Goal: Task Accomplishment & Management: Use online tool/utility

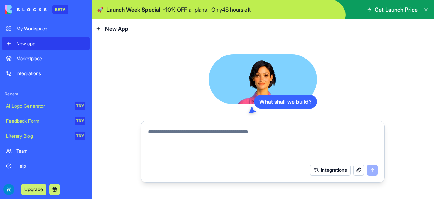
click at [248, 130] on textarea at bounding box center [263, 144] width 230 height 33
click at [33, 76] on div "Integrations" at bounding box center [50, 73] width 69 height 7
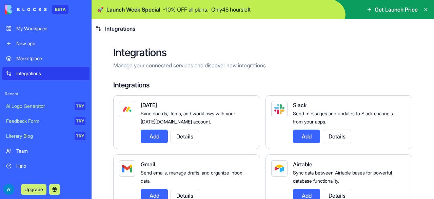
click at [31, 60] on div "Marketplace" at bounding box center [50, 58] width 69 height 7
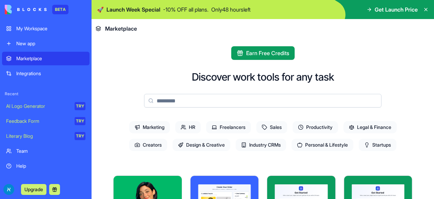
click at [31, 47] on link "New app" at bounding box center [46, 44] width 88 height 14
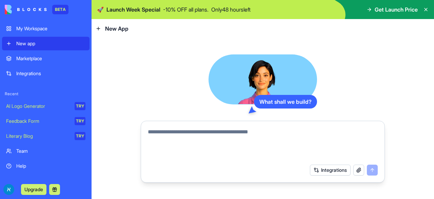
click at [229, 132] on textarea at bounding box center [263, 144] width 230 height 33
click at [363, 171] on button "button" at bounding box center [359, 169] width 11 height 11
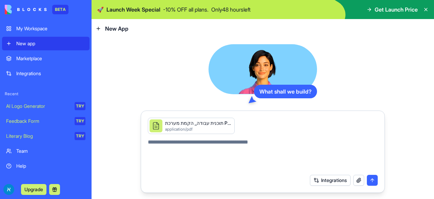
click at [370, 180] on button "submit" at bounding box center [372, 179] width 11 height 11
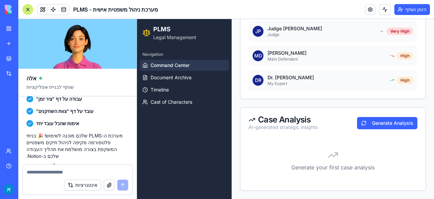
scroll to position [264, 0]
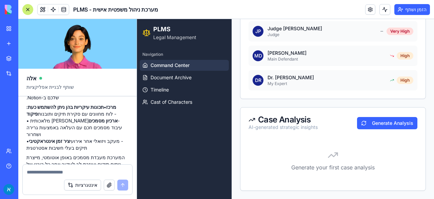
click at [82, 172] on textarea at bounding box center [77, 171] width 101 height 7
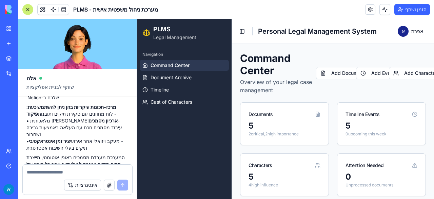
scroll to position [0, 0]
click at [337, 71] on button "Add Document" at bounding box center [342, 73] width 53 height 12
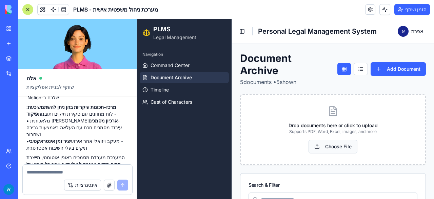
click at [333, 143] on button "Choose File" at bounding box center [333, 146] width 49 height 14
click at [329, 146] on button "Choose File" at bounding box center [333, 146] width 49 height 14
click at [398, 68] on button "Add Document" at bounding box center [398, 69] width 55 height 14
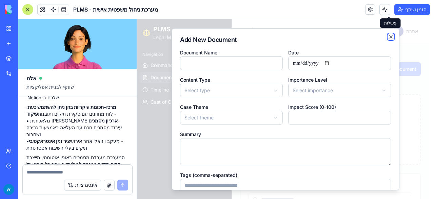
click at [389, 34] on icon "button" at bounding box center [391, 36] width 5 height 5
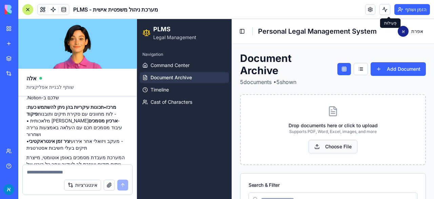
click at [316, 146] on button "Choose File" at bounding box center [333, 146] width 49 height 14
click at [332, 111] on icon at bounding box center [334, 111] width 4 height 0
click at [330, 135] on div "Drop documents here or click to upload Supports PDF, Word, Excel, images, and m…" at bounding box center [333, 130] width 163 height 48
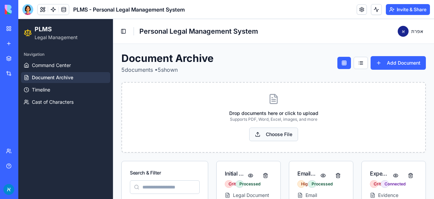
click at [270, 132] on button "Choose File" at bounding box center [273, 134] width 49 height 14
click at [267, 132] on button "Choose File" at bounding box center [273, 134] width 49 height 14
drag, startPoint x: 250, startPoint y: 132, endPoint x: 269, endPoint y: 134, distance: 19.1
click at [269, 134] on button "Choose File" at bounding box center [273, 134] width 49 height 14
click at [360, 11] on link at bounding box center [362, 9] width 10 height 10
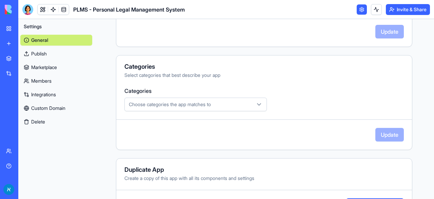
scroll to position [221, 0]
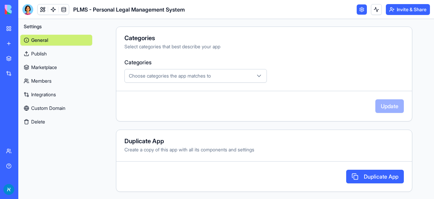
click at [63, 97] on link "Integrations" at bounding box center [56, 94] width 72 height 11
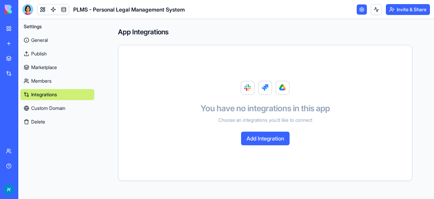
click at [261, 139] on button "Add Integration" at bounding box center [265, 138] width 49 height 14
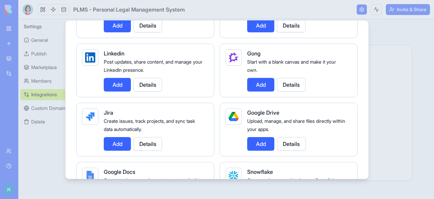
scroll to position [394, 0]
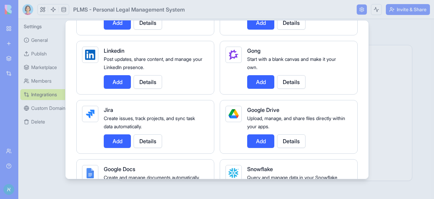
click at [261, 139] on button "Add" at bounding box center [260, 141] width 27 height 14
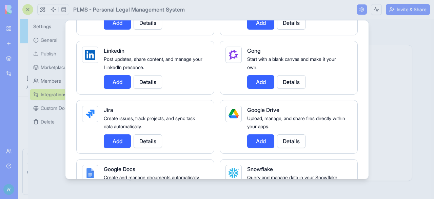
scroll to position [349, 0]
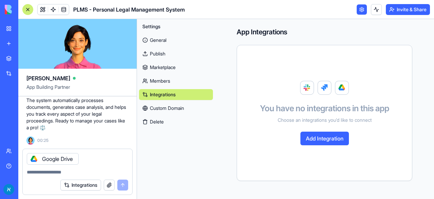
click at [316, 139] on button "Add Integration" at bounding box center [325, 138] width 49 height 14
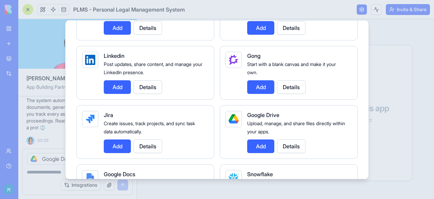
scroll to position [389, 0]
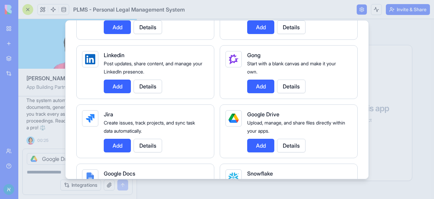
click at [287, 144] on button "Details" at bounding box center [291, 145] width 29 height 14
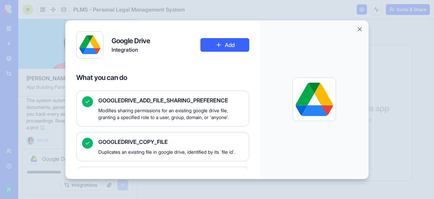
scroll to position [108, 0]
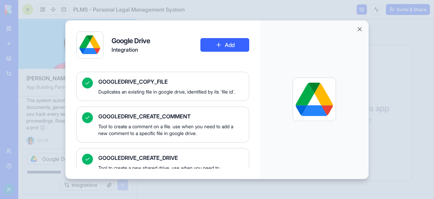
click at [220, 47] on button "Add" at bounding box center [225, 45] width 49 height 14
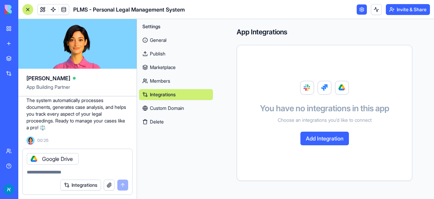
click at [174, 110] on link "Custom Domain" at bounding box center [176, 108] width 74 height 11
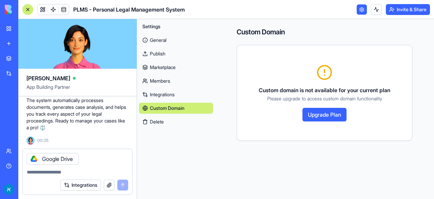
click at [175, 78] on link "Members" at bounding box center [176, 80] width 74 height 11
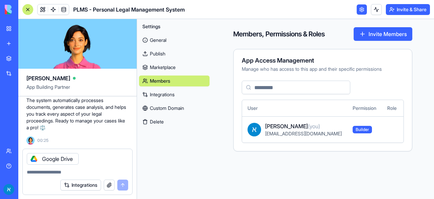
click at [175, 66] on link "Marketplace" at bounding box center [174, 67] width 71 height 11
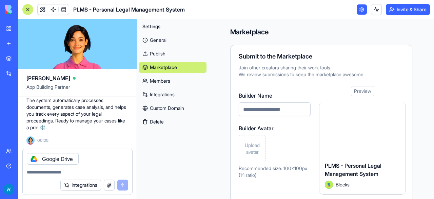
click at [175, 53] on link "Publish" at bounding box center [173, 53] width 68 height 11
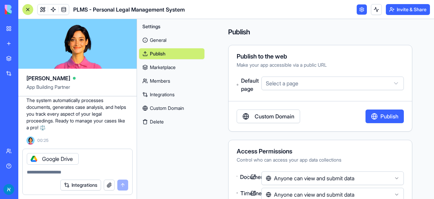
click at [173, 40] on link "General" at bounding box center [172, 40] width 66 height 11
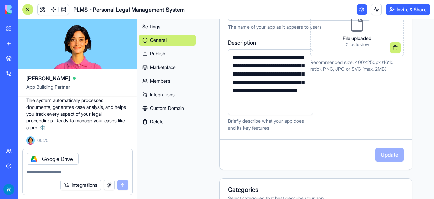
scroll to position [69, 0]
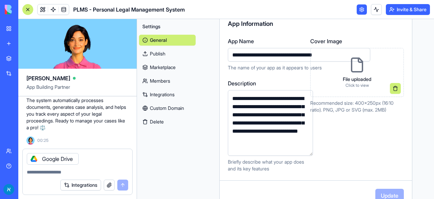
click at [358, 68] on icon at bounding box center [357, 65] width 11 height 14
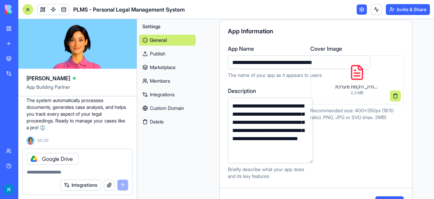
scroll to position [61, 0]
click at [391, 90] on button at bounding box center [395, 95] width 11 height 11
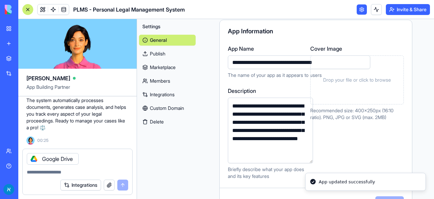
click at [43, 173] on textarea at bounding box center [77, 171] width 101 height 7
type textarea "**********"
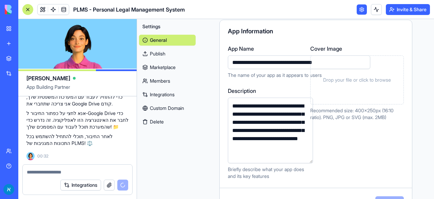
scroll to position [496, 0]
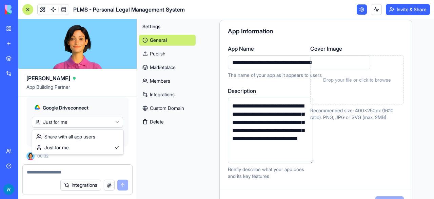
click at [47, 122] on html "BETA My Workspace New app Marketplace Integrations Recent PLMS - Personal Legal…" at bounding box center [217, 99] width 434 height 199
click at [46, 135] on span "Connect" at bounding box center [46, 135] width 19 height 7
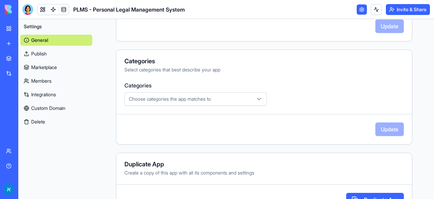
scroll to position [221, 0]
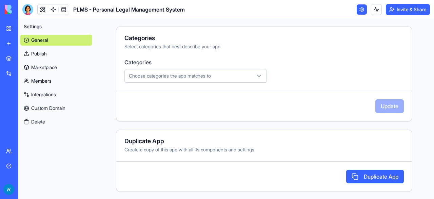
click at [25, 106] on div "PLMS - Personal Legal Management System" at bounding box center [15, 106] width 19 height 7
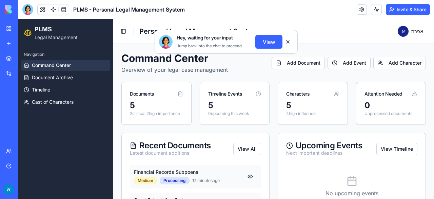
click at [267, 42] on button "View" at bounding box center [269, 42] width 27 height 14
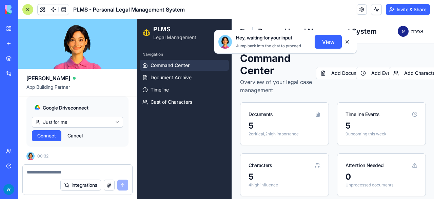
click at [48, 137] on span "Connect" at bounding box center [46, 135] width 19 height 7
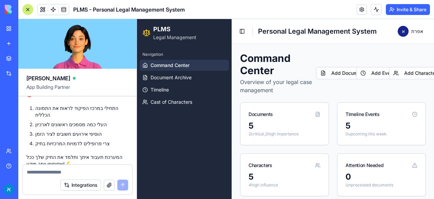
scroll to position [916, 0]
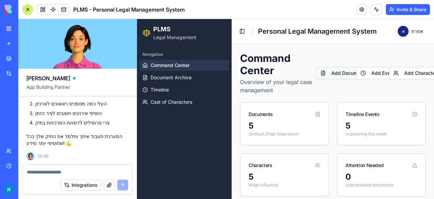
click at [334, 75] on button "Add Document" at bounding box center [342, 73] width 53 height 12
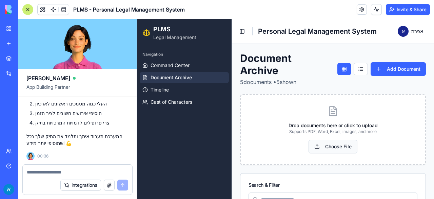
click at [327, 146] on button "Choose File" at bounding box center [333, 146] width 49 height 14
click at [341, 142] on button "Choose File" at bounding box center [333, 146] width 49 height 14
click at [333, 147] on button "Choose File" at bounding box center [333, 146] width 49 height 14
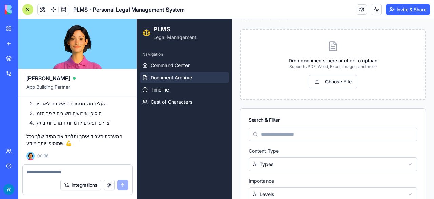
scroll to position [1, 0]
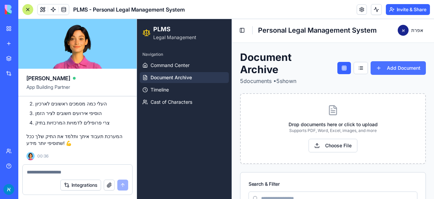
click at [375, 69] on button "Add Document" at bounding box center [398, 68] width 55 height 14
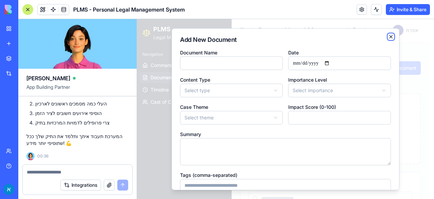
click at [389, 34] on icon "button" at bounding box center [391, 36] width 5 height 5
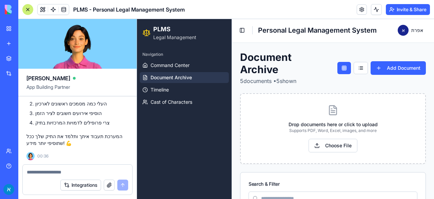
click at [50, 174] on textarea at bounding box center [77, 171] width 101 height 7
type textarea "*"
type textarea "**********"
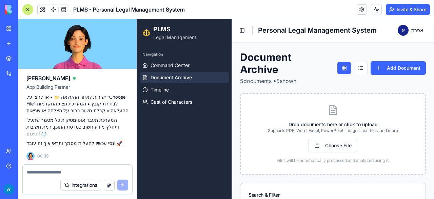
scroll to position [1067, 0]
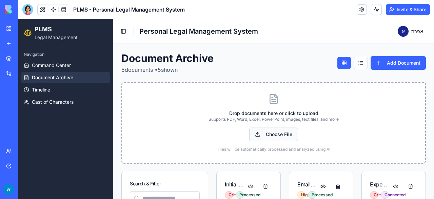
click at [272, 135] on button "Choose File" at bounding box center [273, 134] width 49 height 14
click at [288, 133] on button "Choose File" at bounding box center [273, 134] width 49 height 14
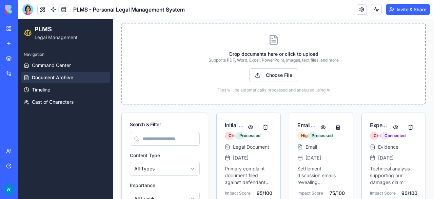
scroll to position [6, 0]
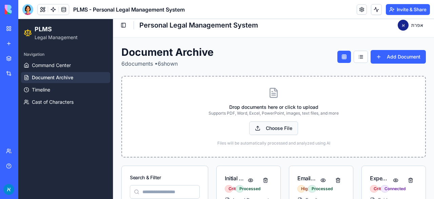
click at [262, 122] on button "Choose File" at bounding box center [273, 128] width 49 height 14
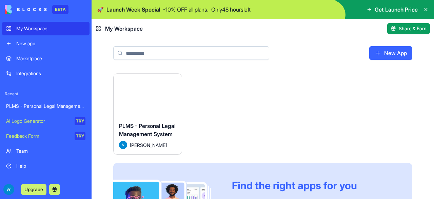
click at [160, 116] on div "PLMS - Personal Legal Management System אפרת אספיר" at bounding box center [148, 135] width 68 height 38
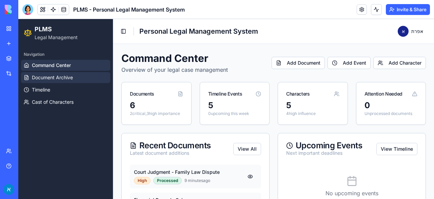
click at [70, 78] on span "Document Archive" at bounding box center [52, 77] width 41 height 7
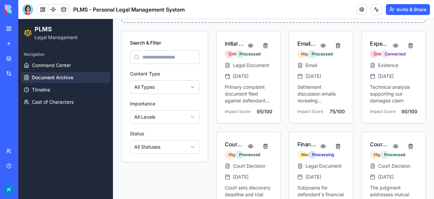
scroll to position [141, 0]
click at [246, 42] on button at bounding box center [251, 45] width 14 height 12
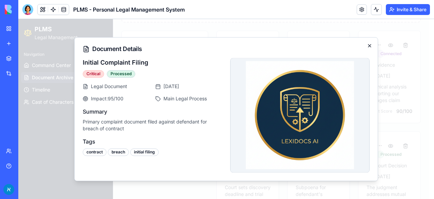
click at [372, 46] on icon "button" at bounding box center [369, 45] width 5 height 5
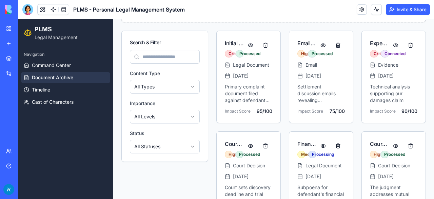
scroll to position [172, 0]
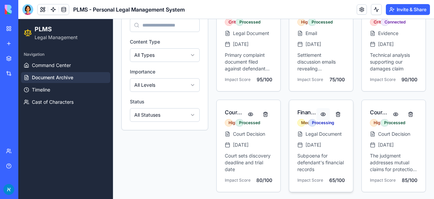
click at [318, 112] on button at bounding box center [324, 114] width 14 height 12
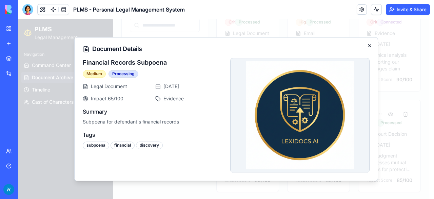
click at [371, 45] on icon "button" at bounding box center [369, 45] width 5 height 5
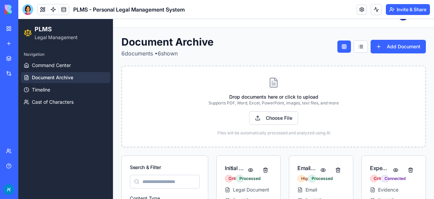
scroll to position [15, 0]
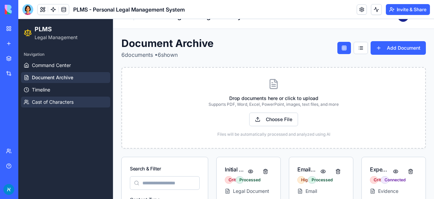
click at [46, 103] on span "Cast of Characters" at bounding box center [53, 101] width 42 height 7
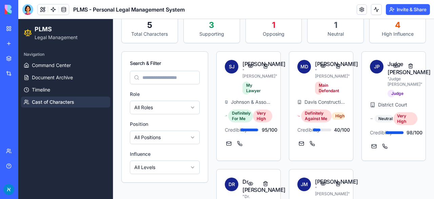
scroll to position [68, 0]
click at [74, 77] on link "Document Archive" at bounding box center [65, 77] width 89 height 11
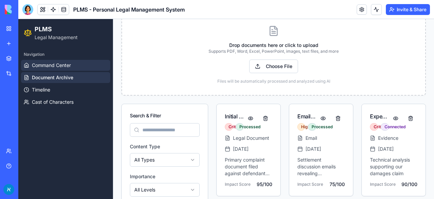
click at [74, 64] on link "Command Center" at bounding box center [65, 65] width 89 height 11
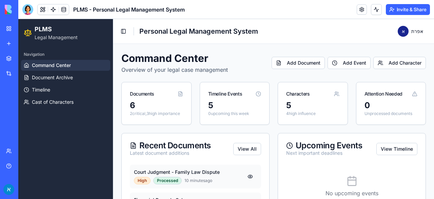
click at [8, 56] on link "Marketplace" at bounding box center [15, 59] width 27 height 14
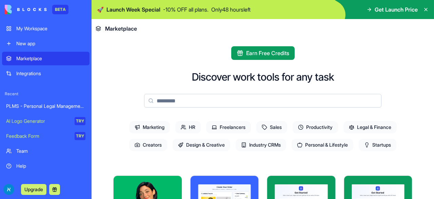
click at [41, 106] on div "PLMS - Personal Legal Management System" at bounding box center [45, 106] width 79 height 7
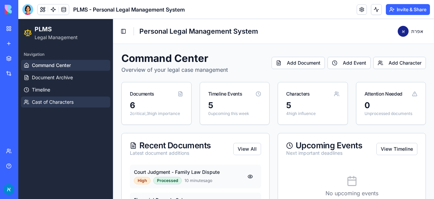
click at [65, 101] on span "Cast of Characters" at bounding box center [53, 101] width 42 height 7
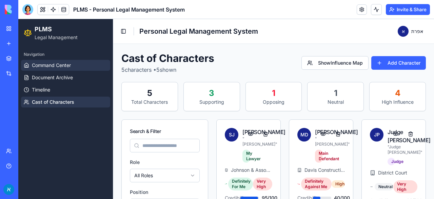
click at [64, 66] on span "Command Center" at bounding box center [51, 65] width 39 height 7
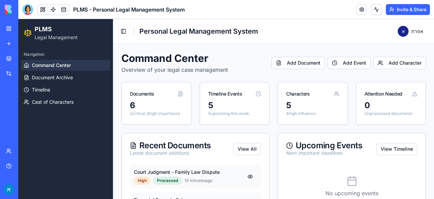
click at [16, 5] on img at bounding box center [26, 10] width 42 height 10
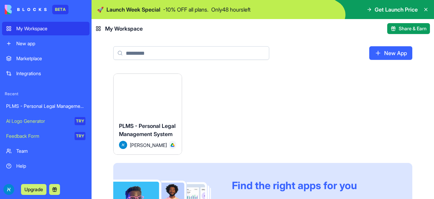
click at [27, 73] on div "Integrations" at bounding box center [50, 73] width 69 height 7
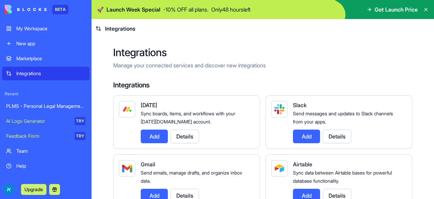
click at [24, 165] on div "Help" at bounding box center [50, 165] width 69 height 7
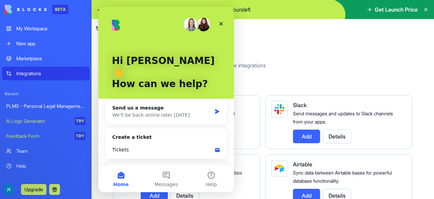
click at [33, 28] on div "My Workspace" at bounding box center [50, 28] width 69 height 7
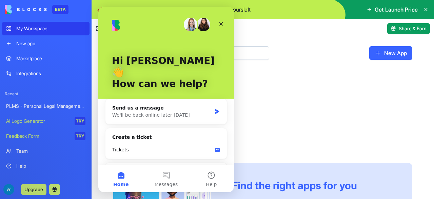
click at [259, 46] on input at bounding box center [191, 53] width 156 height 14
click at [287, 70] on div "New App" at bounding box center [263, 55] width 343 height 35
click at [221, 19] on div "Close" at bounding box center [221, 24] width 12 height 12
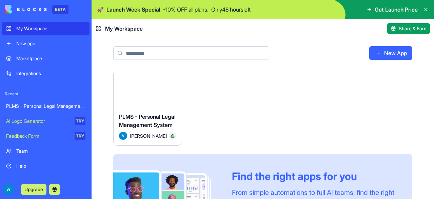
scroll to position [7, 0]
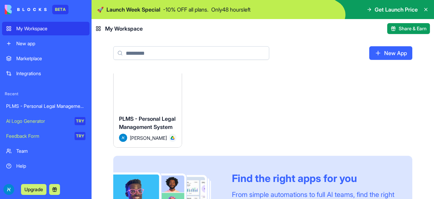
click at [149, 115] on span "PLMS - Personal Legal Management System" at bounding box center [147, 122] width 57 height 15
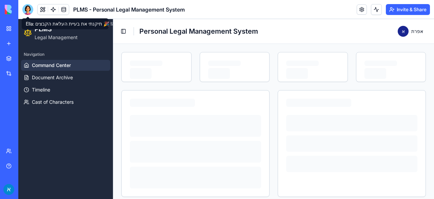
click at [24, 10] on div at bounding box center [27, 9] width 11 height 11
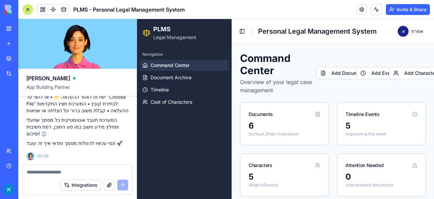
click at [58, 173] on textarea at bounding box center [77, 171] width 101 height 7
type textarea "*"
type textarea "**********"
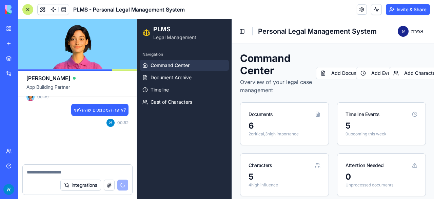
scroll to position [1257, 0]
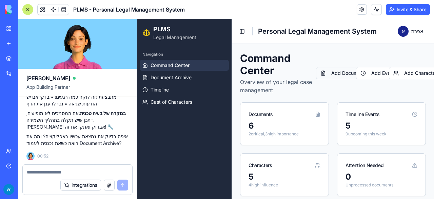
click at [345, 73] on button "Add Document" at bounding box center [342, 73] width 53 height 12
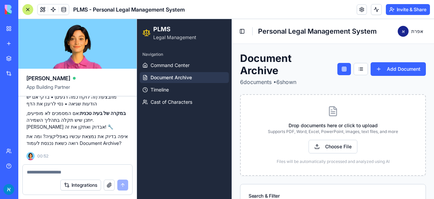
click at [184, 79] on span "Document Archive" at bounding box center [171, 77] width 41 height 7
click at [173, 76] on span "Document Archive" at bounding box center [171, 77] width 41 height 7
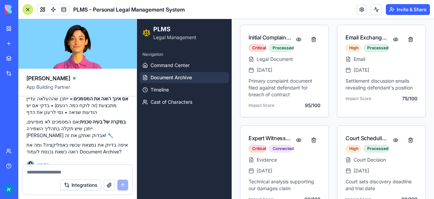
scroll to position [299, 0]
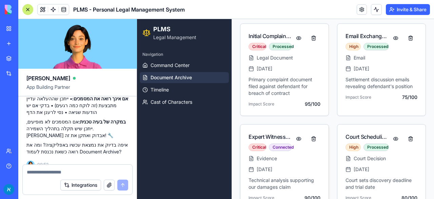
click at [272, 135] on div "Expert Witness Report" at bounding box center [270, 136] width 43 height 8
click at [297, 137] on button at bounding box center [299, 138] width 14 height 12
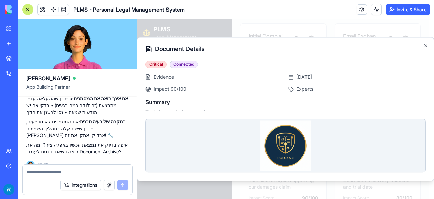
scroll to position [10, 0]
click at [429, 42] on div "Document Details Expert Witness Report Critical Connected Evidence Jan 20, 2025…" at bounding box center [285, 109] width 297 height 144
click at [426, 44] on icon "button" at bounding box center [425, 45] width 5 height 5
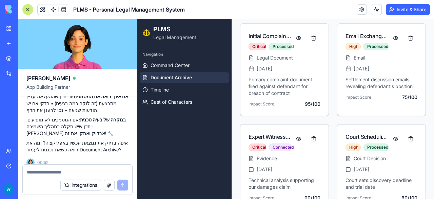
scroll to position [1223, 0]
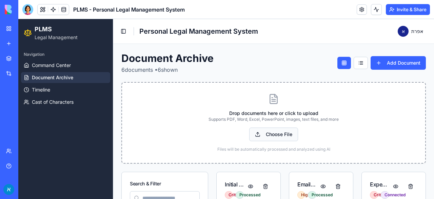
click at [262, 136] on button "Choose File" at bounding box center [273, 134] width 49 height 14
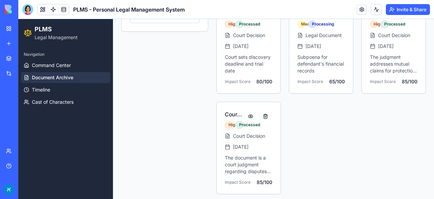
scroll to position [271, 0]
click at [240, 148] on div "Court Decision [DATE] The document is a court judgment regarding disputes over …" at bounding box center [249, 158] width 48 height 53
click at [250, 115] on button at bounding box center [251, 116] width 14 height 12
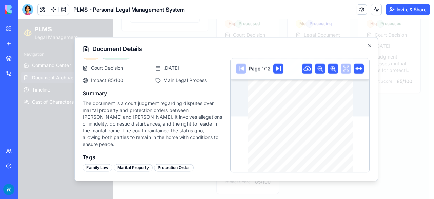
scroll to position [0, 0]
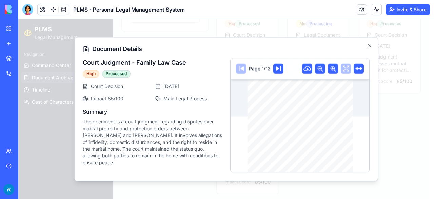
click at [373, 43] on div "Document Details Court Judgment - Family Law Case High Processed Court Decision…" at bounding box center [226, 109] width 304 height 144
click at [370, 46] on icon "button" at bounding box center [369, 45] width 5 height 5
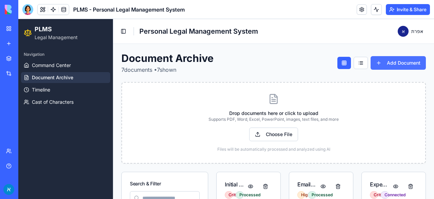
click at [376, 62] on button "Add Document" at bounding box center [398, 63] width 55 height 14
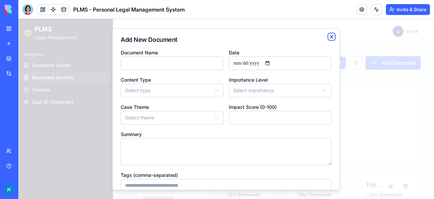
click at [329, 36] on icon "button" at bounding box center [331, 36] width 5 height 5
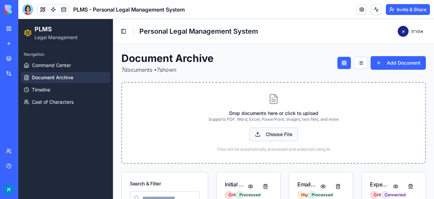
click at [276, 135] on button "Choose File" at bounding box center [273, 134] width 49 height 14
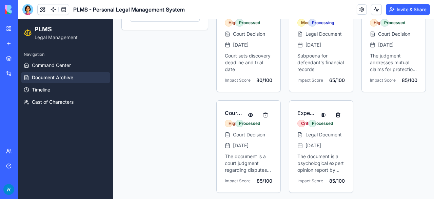
scroll to position [273, 0]
click at [321, 113] on button at bounding box center [324, 114] width 14 height 12
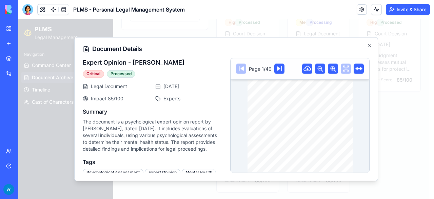
scroll to position [18, 0]
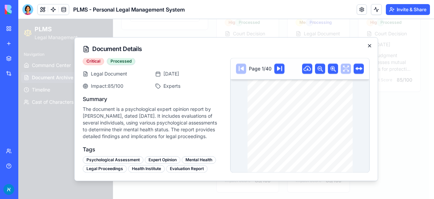
click at [370, 44] on icon "button" at bounding box center [369, 45] width 5 height 5
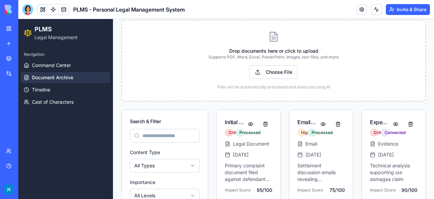
scroll to position [0, 0]
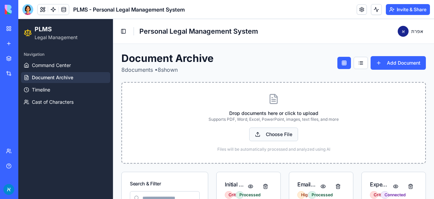
click at [276, 135] on button "Choose File" at bounding box center [273, 134] width 49 height 14
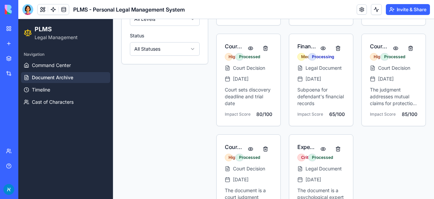
scroll to position [239, 0]
click at [391, 46] on button at bounding box center [396, 48] width 14 height 12
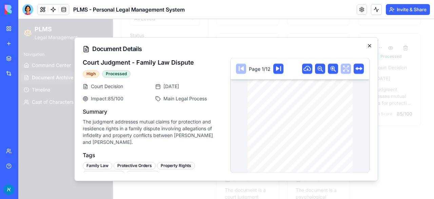
click at [368, 46] on icon "button" at bounding box center [369, 45] width 5 height 5
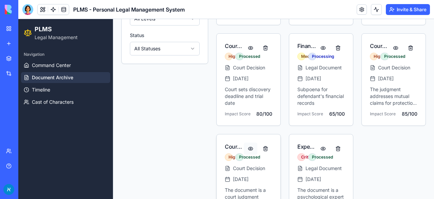
click at [246, 145] on button at bounding box center [251, 148] width 14 height 12
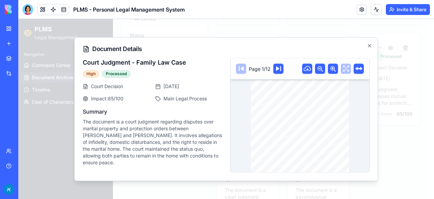
scroll to position [18, 0]
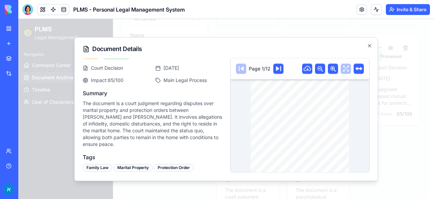
click at [370, 42] on div "Document Details Court Judgment - Family Law Case High Processed Court Decision…" at bounding box center [226, 109] width 304 height 144
click at [370, 44] on icon "button" at bounding box center [369, 45] width 5 height 5
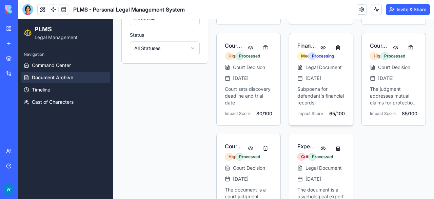
scroll to position [239, 0]
click at [336, 46] on button at bounding box center [339, 47] width 14 height 12
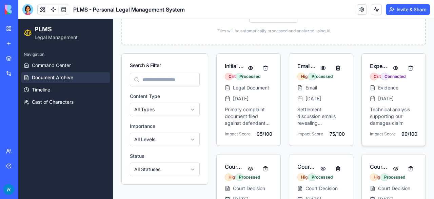
scroll to position [118, 0]
click at [405, 68] on button at bounding box center [411, 68] width 14 height 12
click at [339, 67] on button at bounding box center [339, 68] width 14 height 12
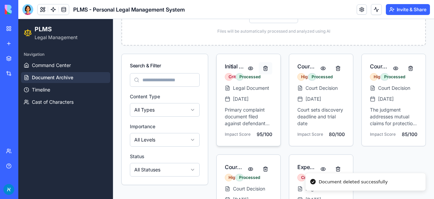
click at [267, 67] on button at bounding box center [266, 68] width 14 height 12
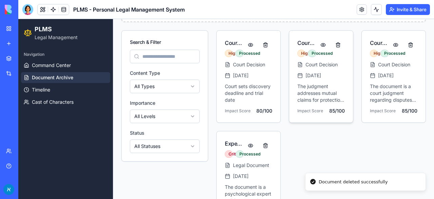
scroll to position [141, 0]
click at [250, 45] on button at bounding box center [251, 45] width 14 height 12
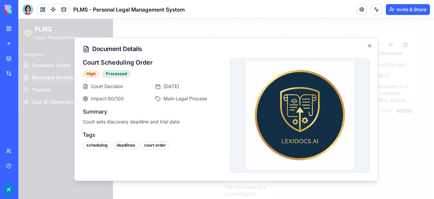
click at [367, 43] on div "Document Details Court Scheduling Order High Processed Court Decision [DATE] Im…" at bounding box center [226, 109] width 304 height 144
click at [369, 45] on icon "button" at bounding box center [369, 45] width 5 height 5
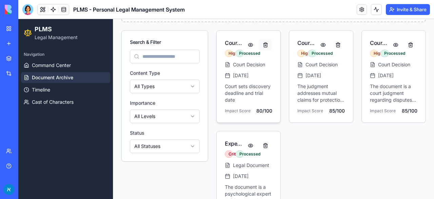
click at [265, 43] on button at bounding box center [266, 45] width 14 height 12
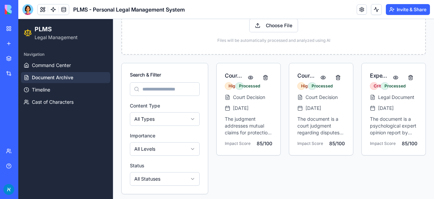
scroll to position [111, 0]
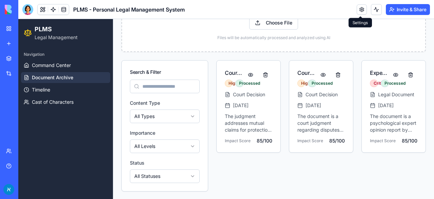
click at [359, 10] on link at bounding box center [362, 9] width 10 height 10
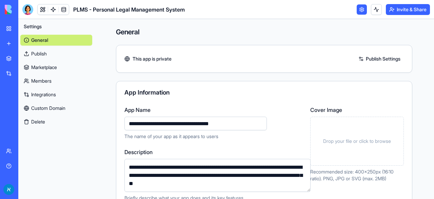
click at [359, 10] on link at bounding box center [362, 9] width 10 height 10
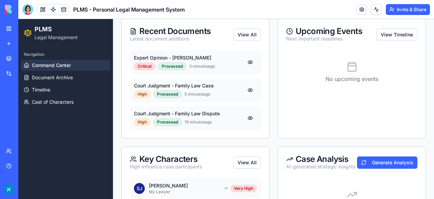
scroll to position [114, 0]
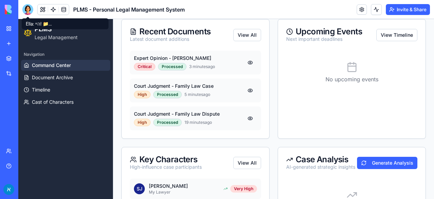
click at [141, 36] on div "Recent Documents" at bounding box center [170, 31] width 81 height 8
click at [231, 41] on div "Recent Documents Latest document additions View All" at bounding box center [195, 34] width 131 height 15
click at [243, 41] on button "View All" at bounding box center [248, 35] width 28 height 12
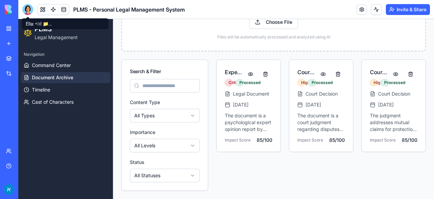
scroll to position [111, 0]
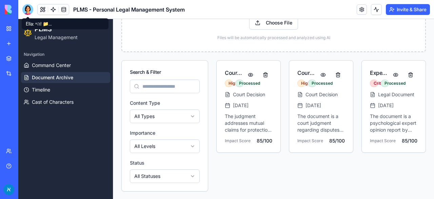
click at [30, 6] on div at bounding box center [27, 9] width 11 height 11
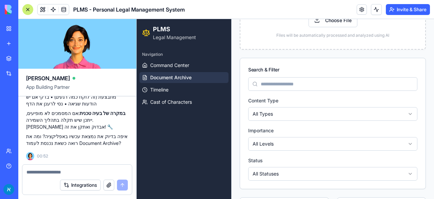
scroll to position [0, 0]
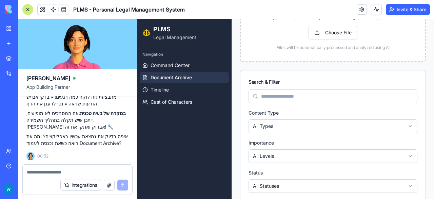
click at [62, 174] on textarea at bounding box center [77, 171] width 101 height 7
type textarea "**********"
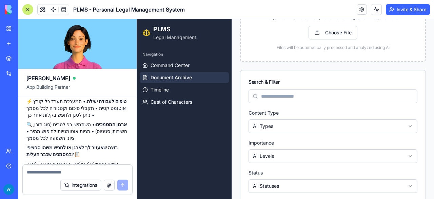
scroll to position [1413, 0]
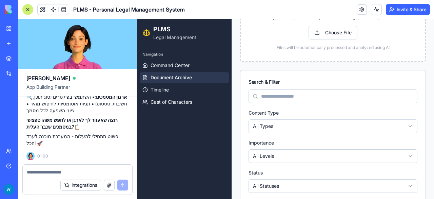
click at [57, 171] on textarea at bounding box center [78, 171] width 102 height 7
type textarea "**********"
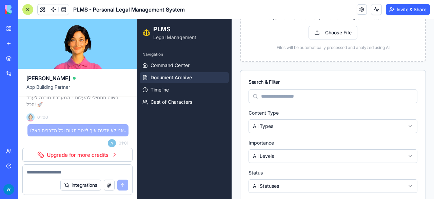
click at [71, 153] on link "Upgrade for more credits" at bounding box center [77, 155] width 110 height 14
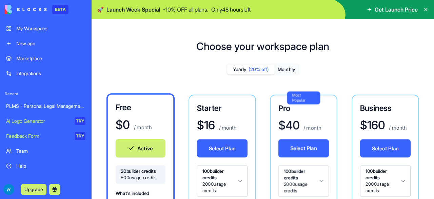
click at [117, 154] on div "Free $ 0 / month Active 20 builder credits 500 usage credits What's included Up…" at bounding box center [141, 199] width 68 height 213
